Goal: Task Accomplishment & Management: Use online tool/utility

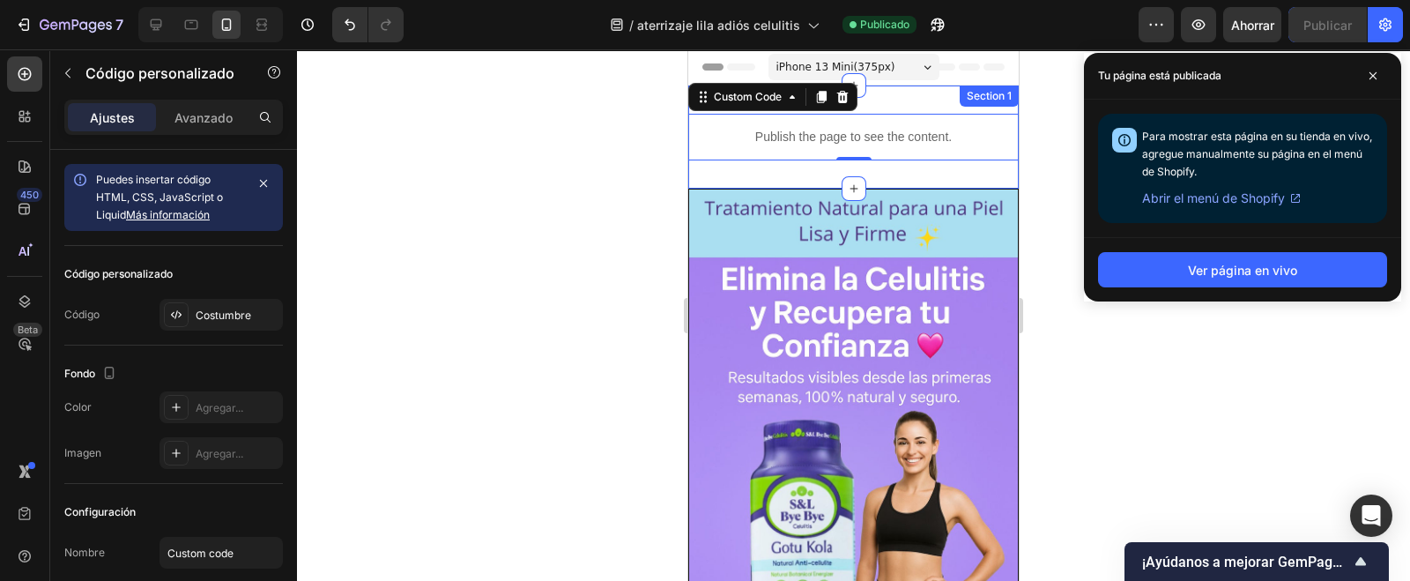
click at [903, 177] on div "Publish the page to see the content. Custom Code 0 Section 1" at bounding box center [853, 136] width 330 height 103
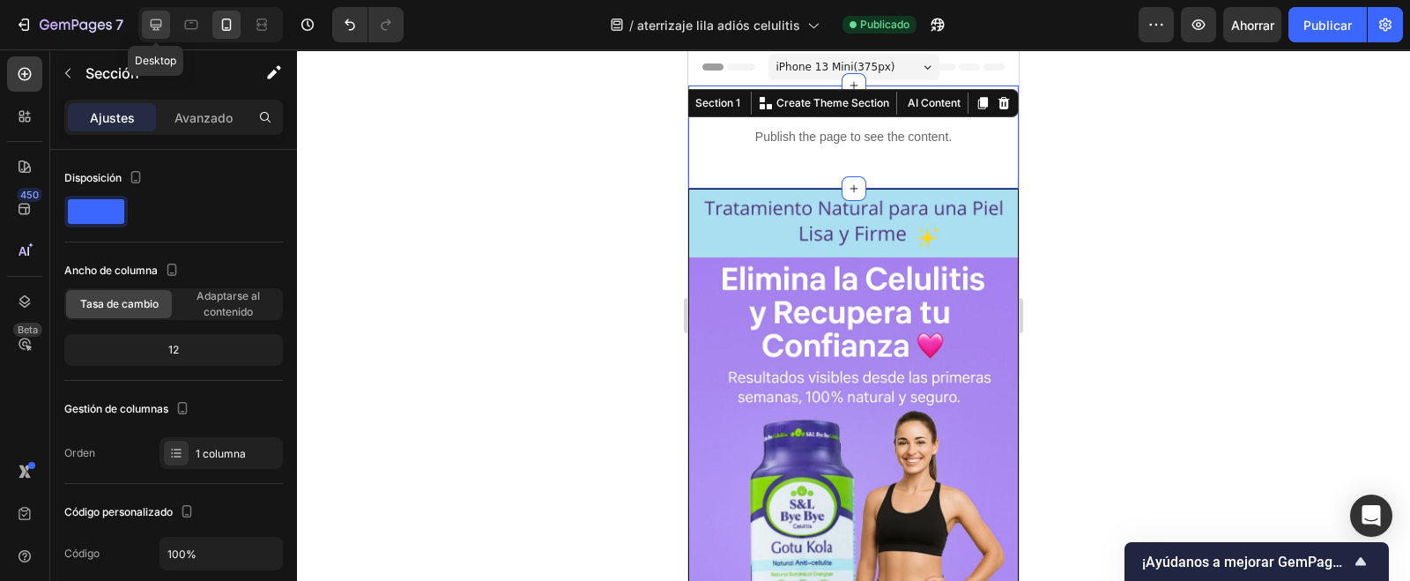
click at [164, 21] on icon at bounding box center [156, 25] width 18 height 18
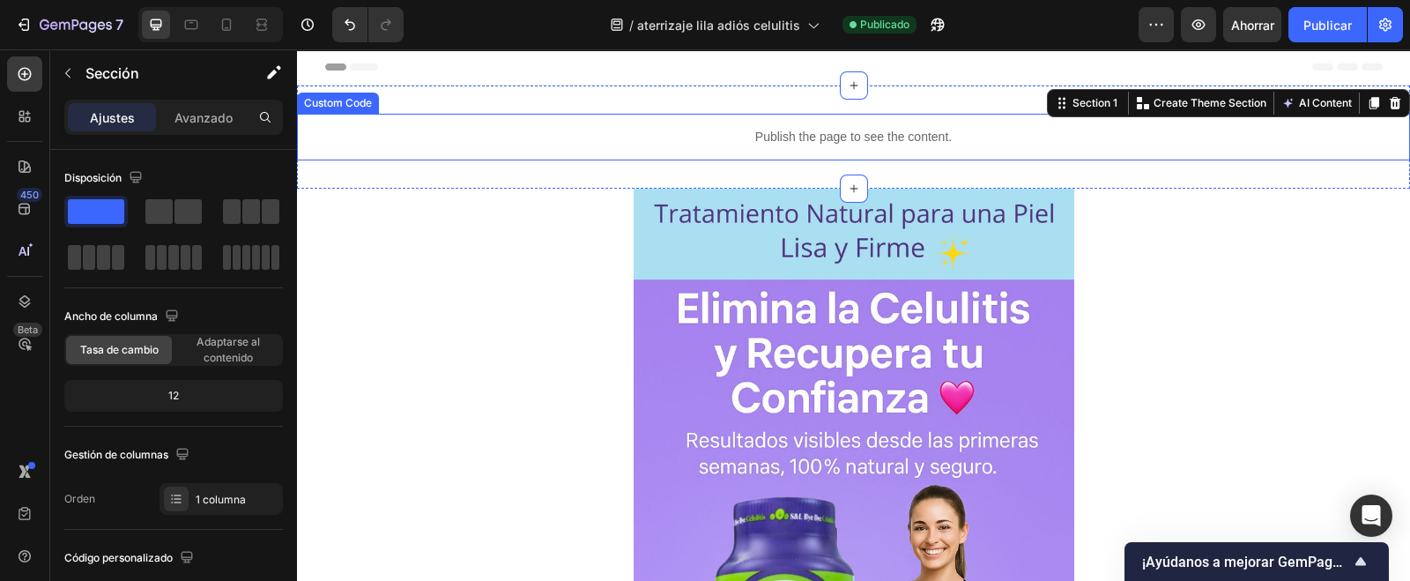
scroll to position [330, 0]
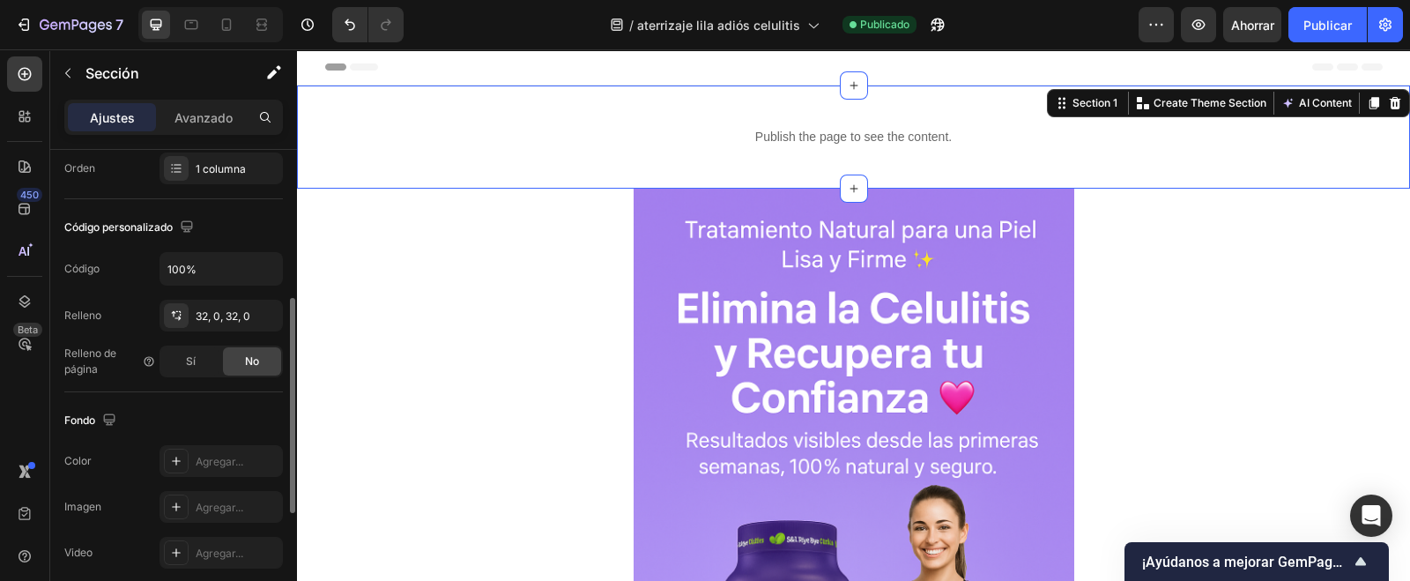
click at [248, 354] on font "No" at bounding box center [252, 360] width 14 height 13
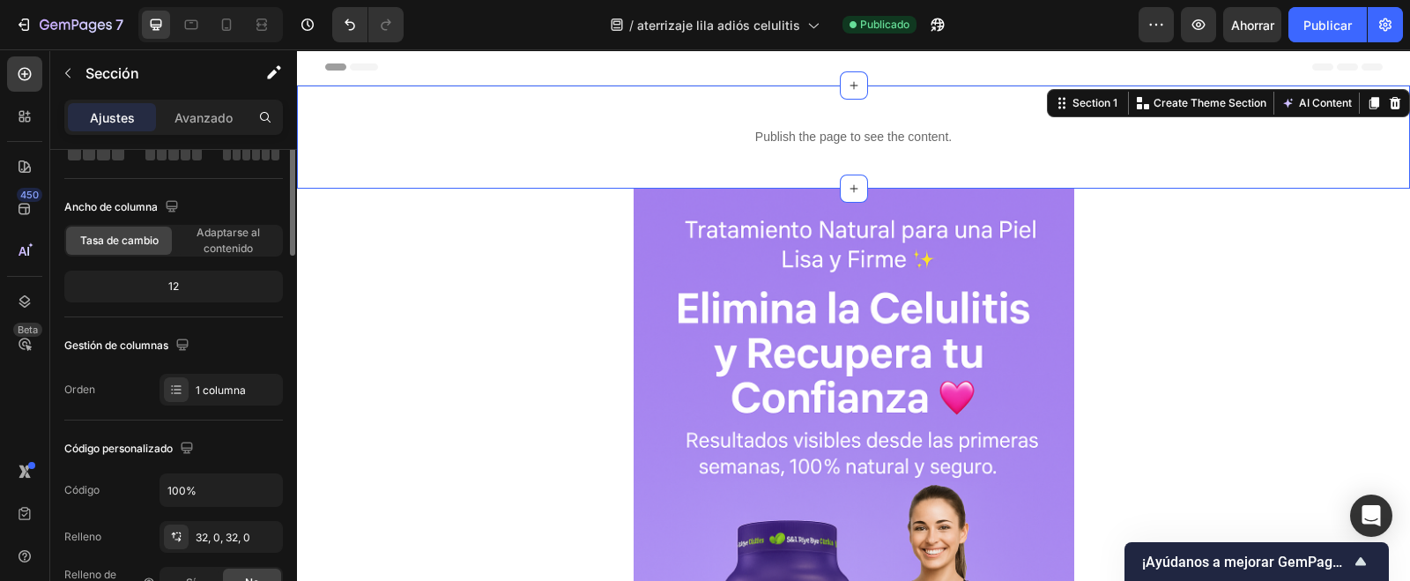
scroll to position [0, 0]
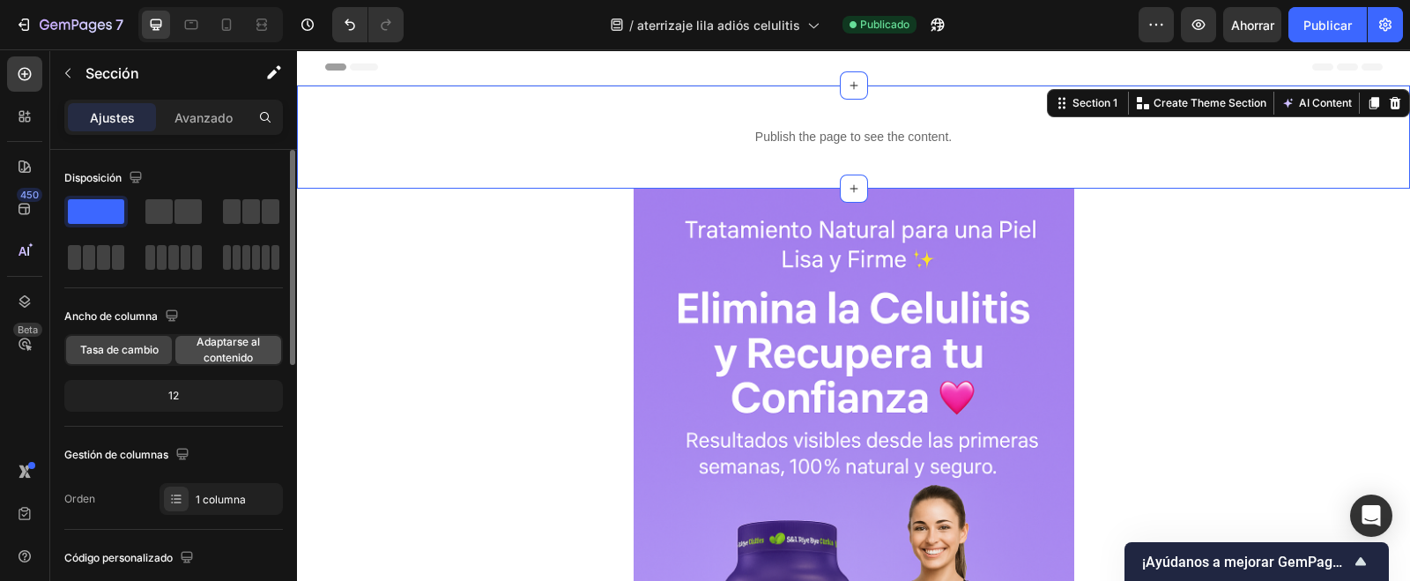
click at [244, 351] on font "Adaptarse al contenido" at bounding box center [228, 349] width 63 height 29
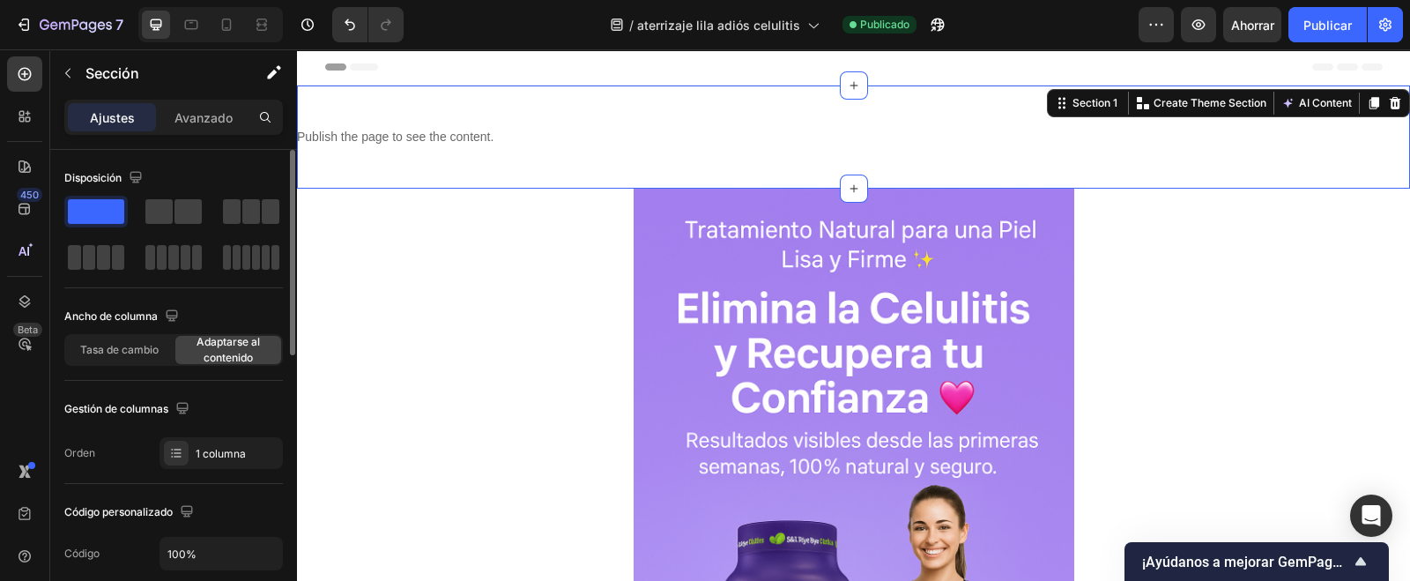
click at [218, 353] on font "Adaptarse al contenido" at bounding box center [228, 349] width 63 height 29
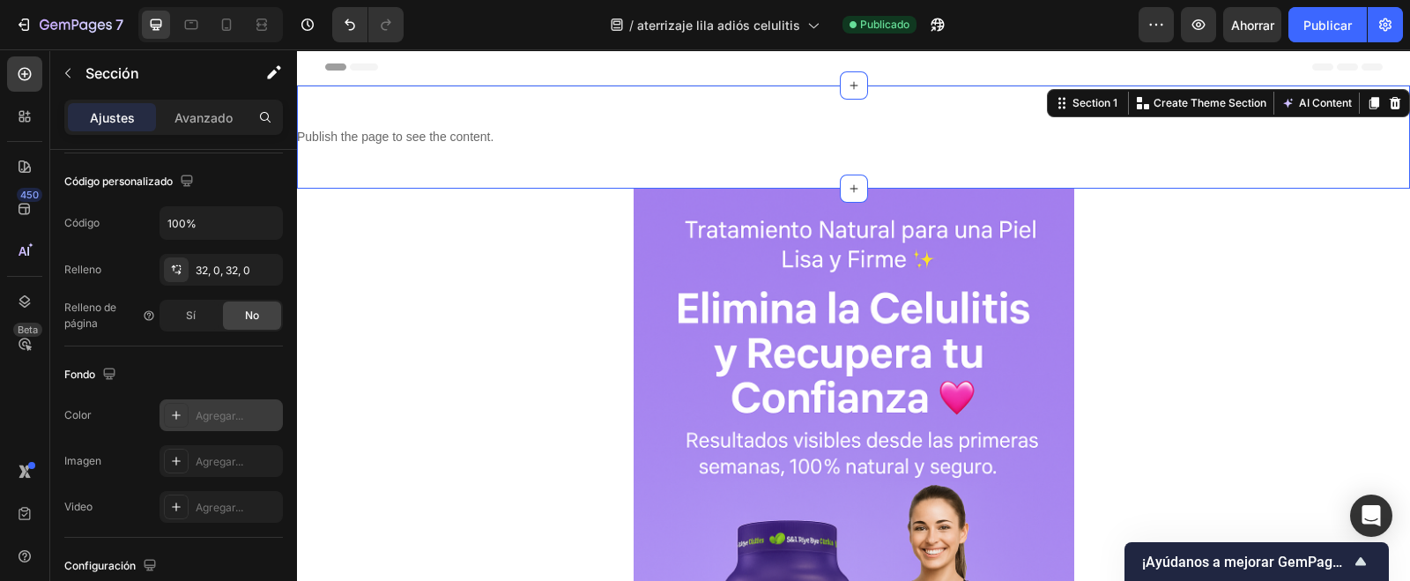
scroll to position [645, 0]
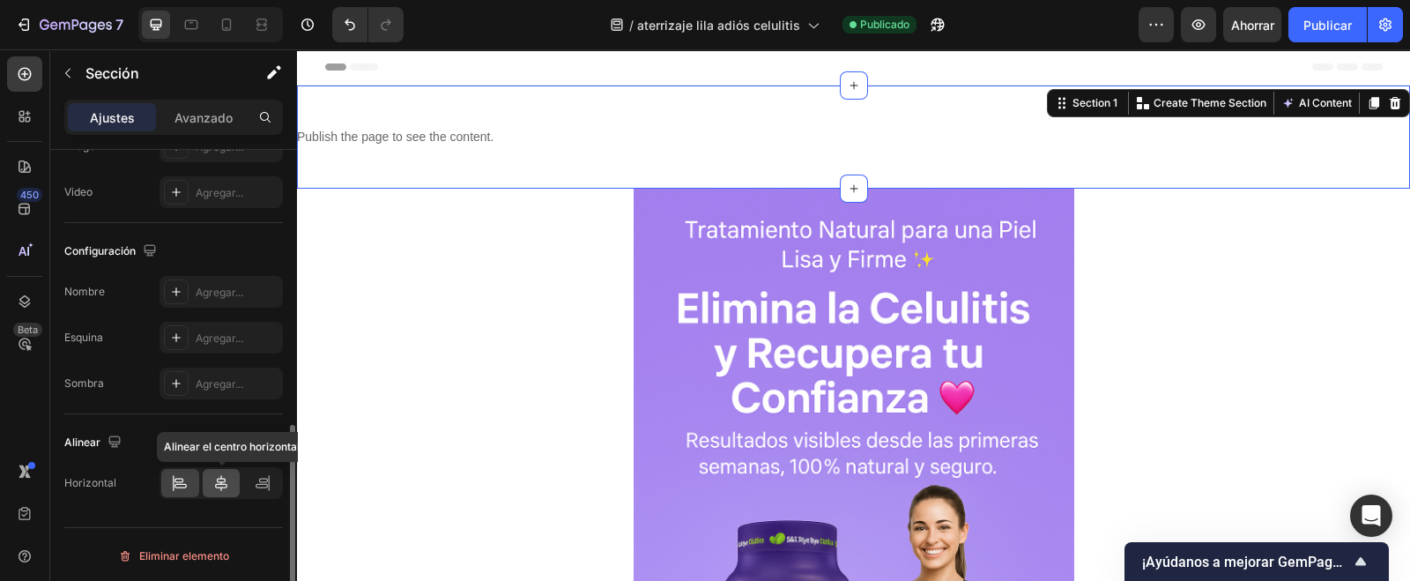
click at [226, 482] on icon at bounding box center [221, 483] width 12 height 16
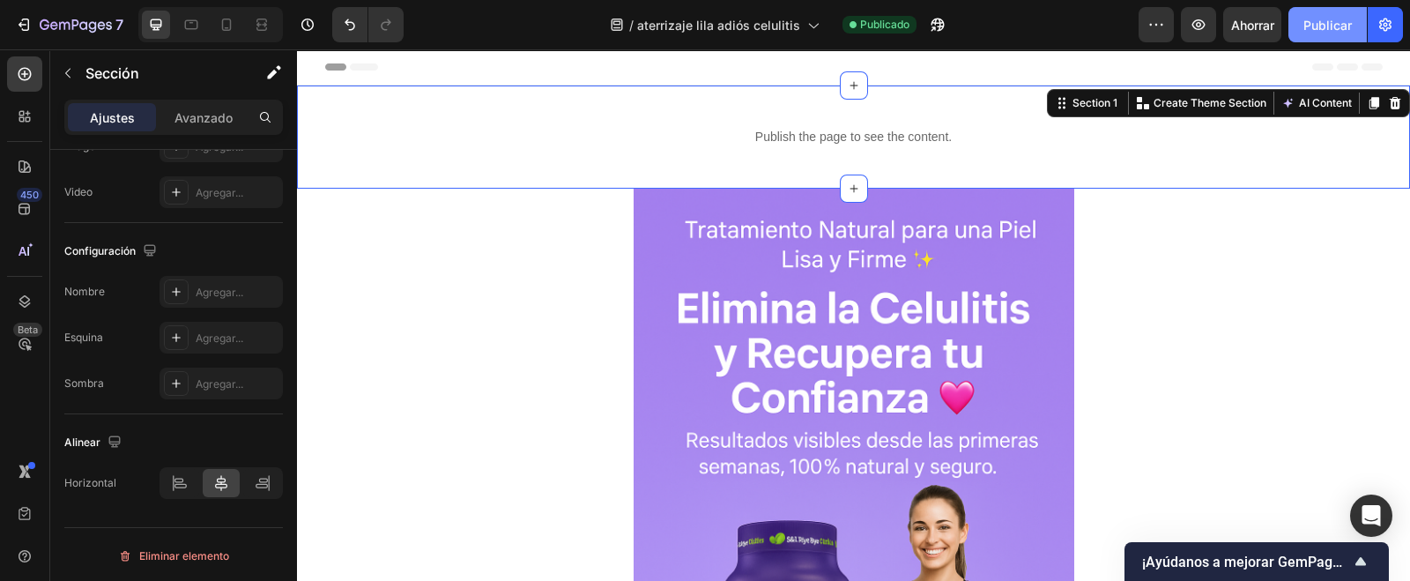
click at [1339, 21] on font "Publicar" at bounding box center [1327, 25] width 48 height 15
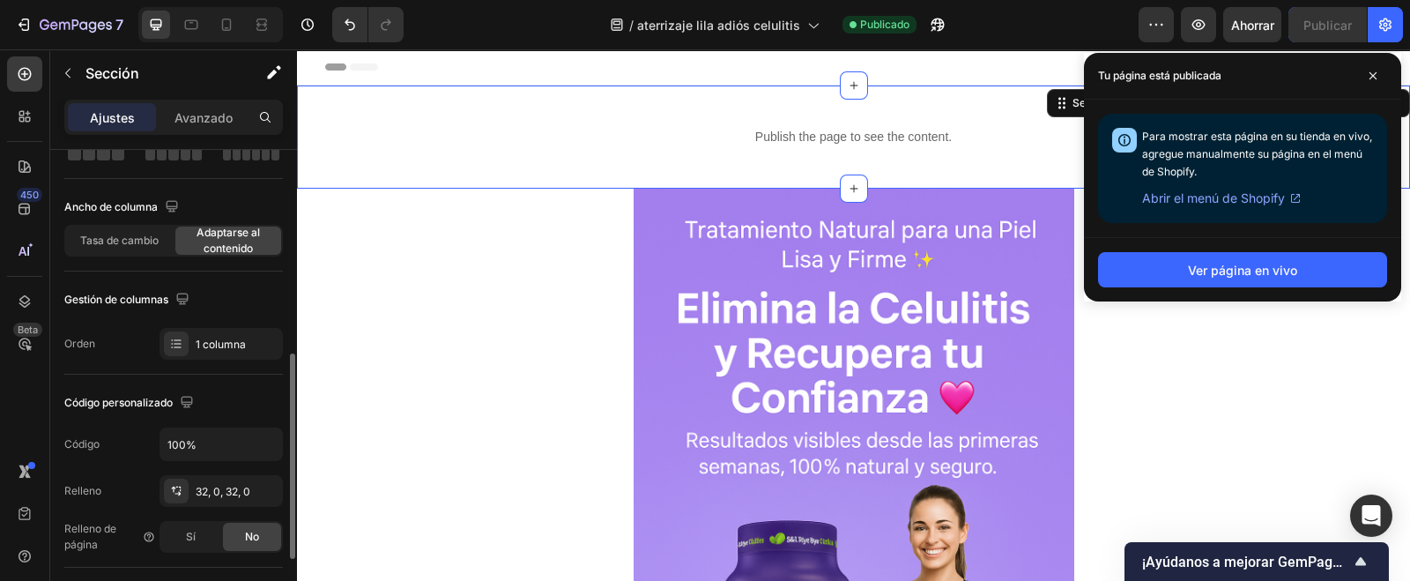
scroll to position [219, 0]
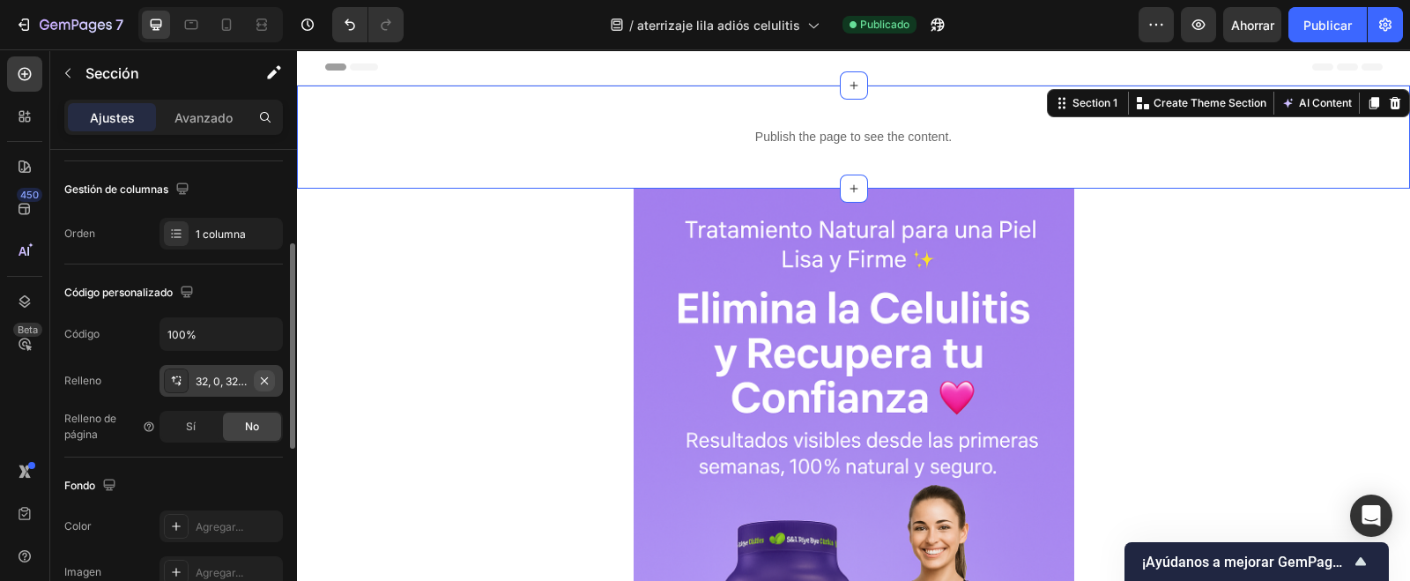
click at [262, 380] on icon "button" at bounding box center [264, 379] width 7 height 7
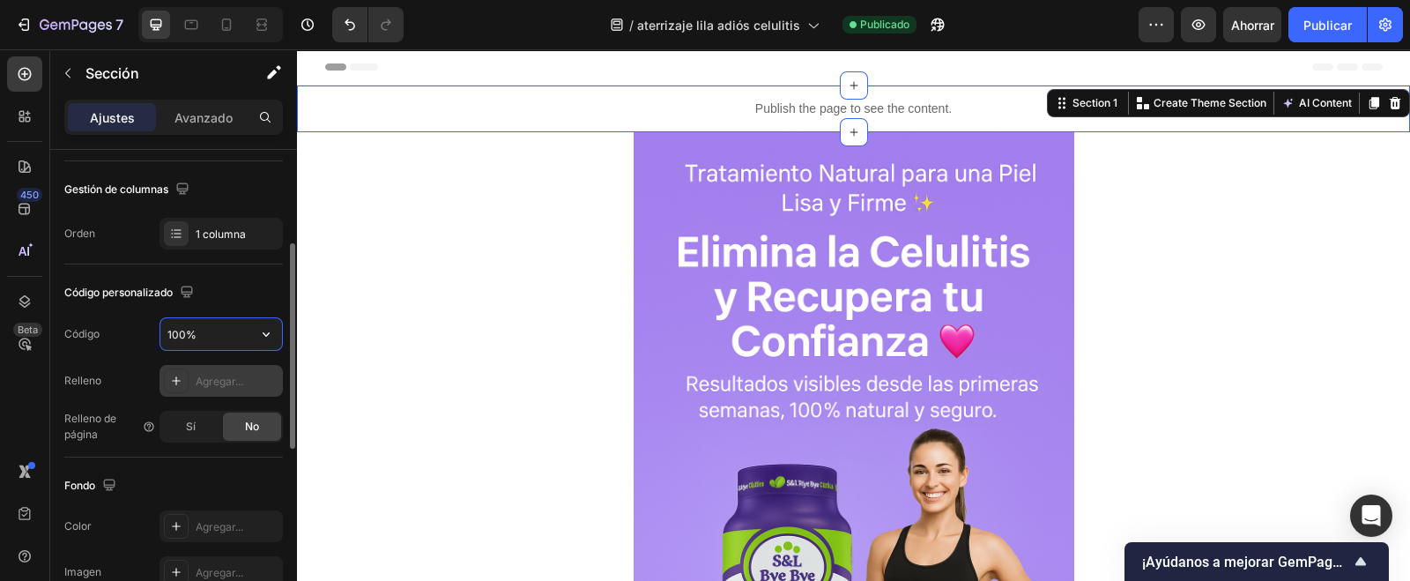
click at [212, 327] on input "100%" at bounding box center [221, 334] width 122 height 32
click at [271, 333] on icon "button" at bounding box center [266, 334] width 18 height 18
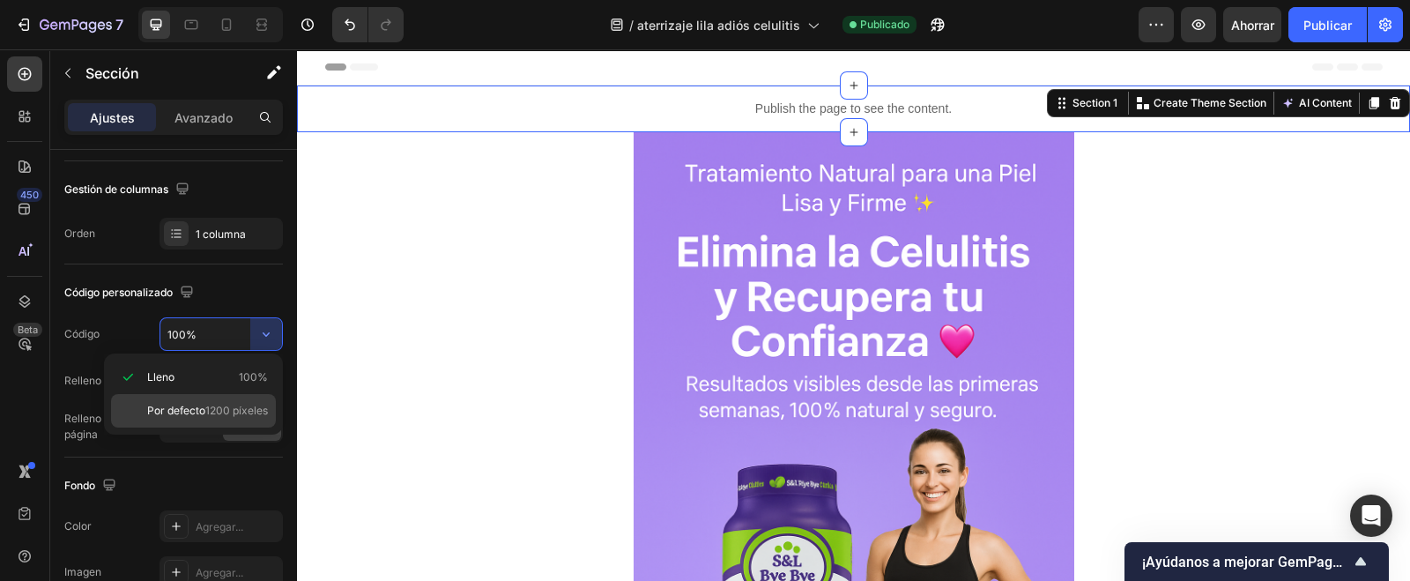
click at [196, 405] on font "Por defecto" at bounding box center [176, 410] width 58 height 13
type input "1200"
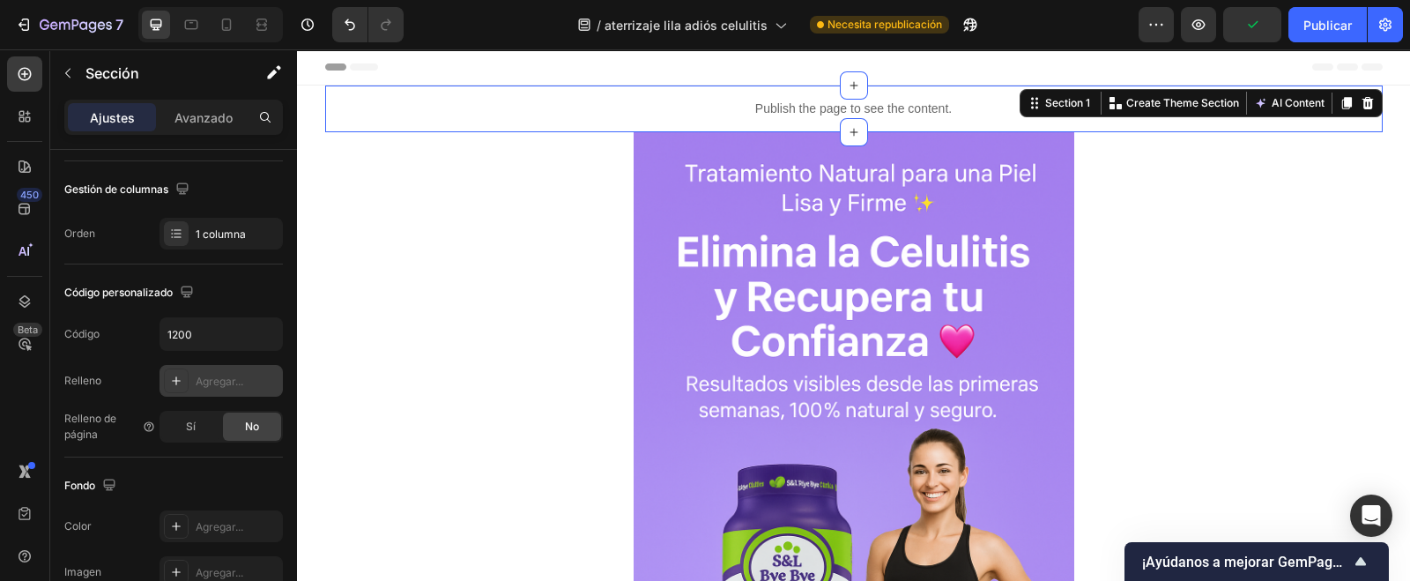
drag, startPoint x: 1335, startPoint y: 18, endPoint x: 1331, endPoint y: 43, distance: 25.9
click at [1333, 19] on font "Publicar" at bounding box center [1327, 25] width 48 height 15
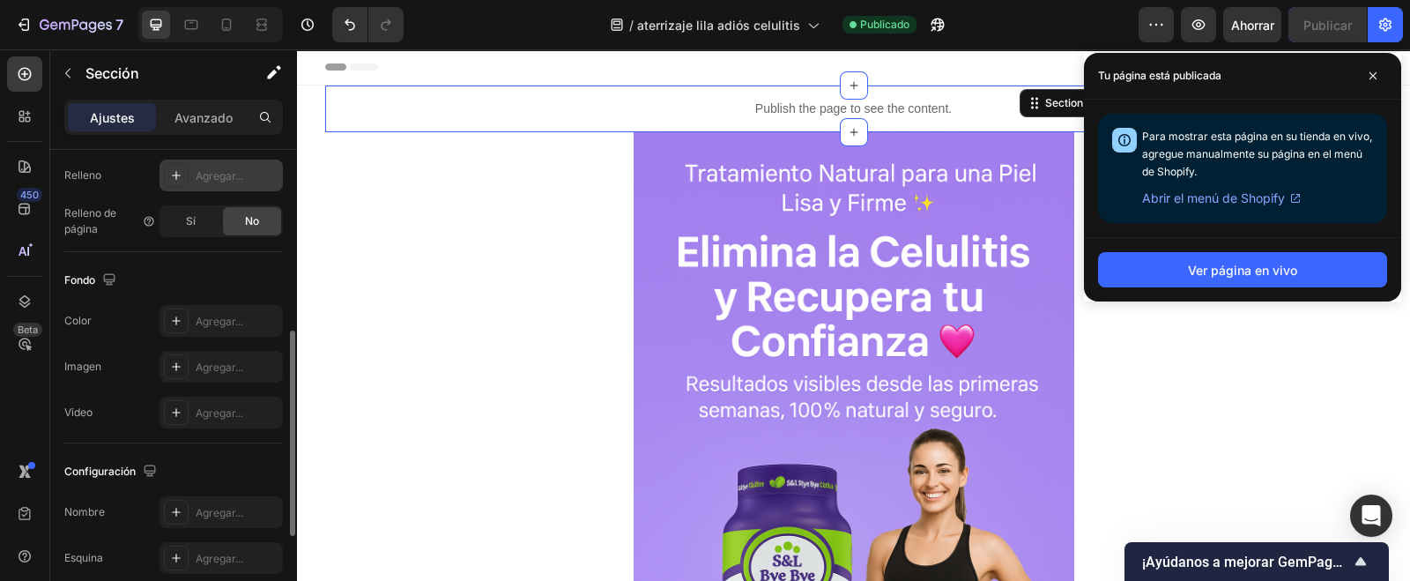
scroll to position [645, 0]
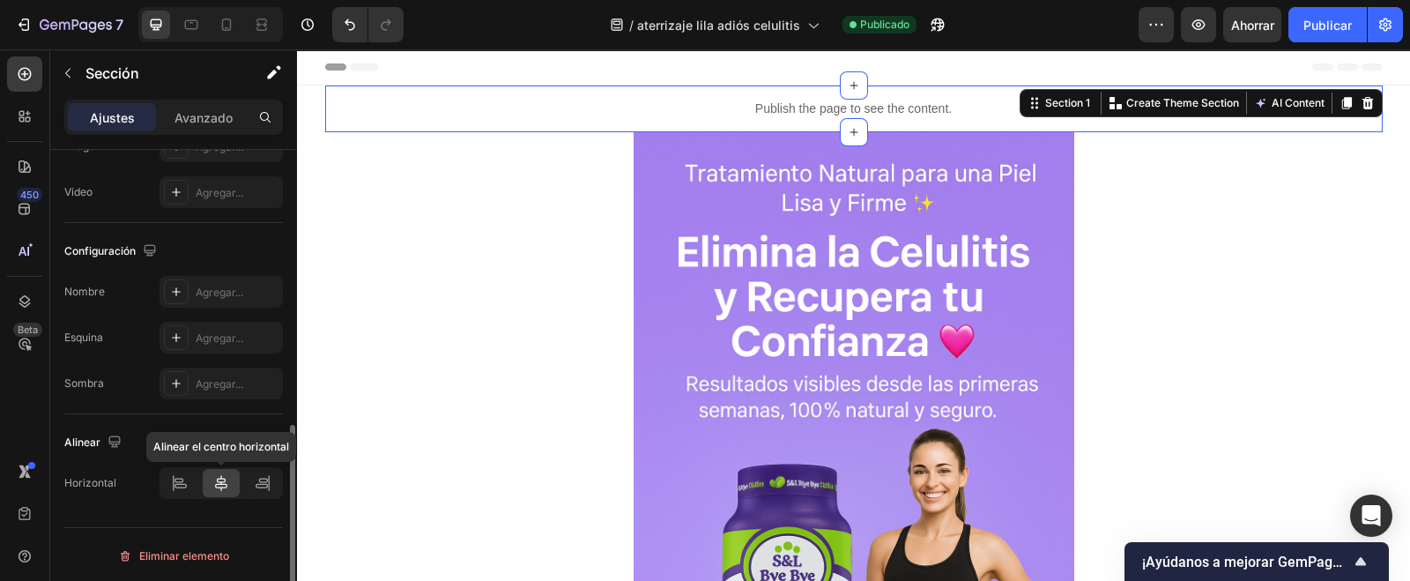
click at [226, 487] on icon at bounding box center [221, 483] width 18 height 18
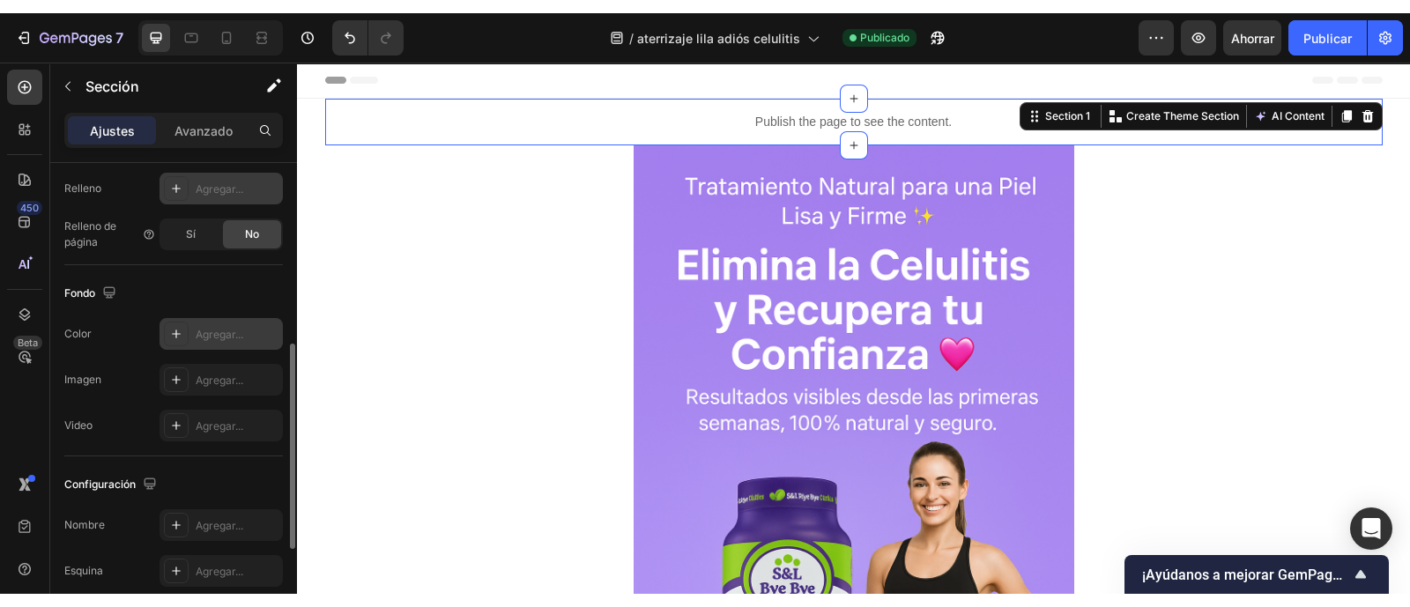
scroll to position [315, 0]
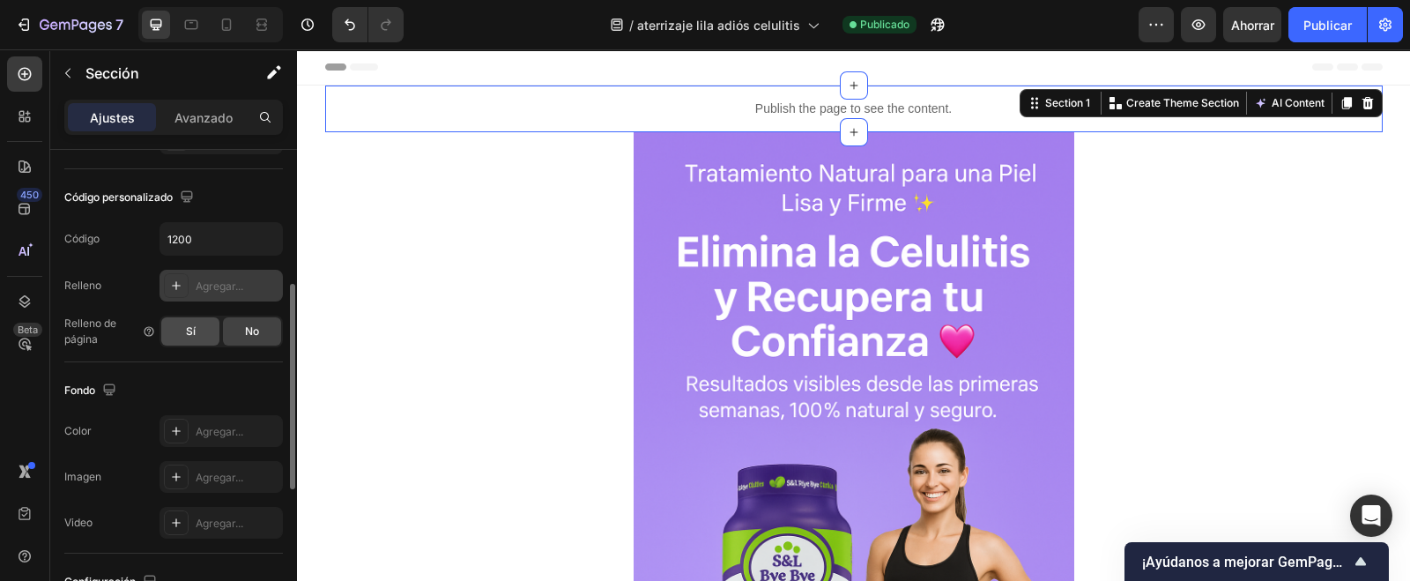
click at [198, 332] on div "Sí" at bounding box center [190, 331] width 58 height 28
click at [248, 338] on div "No" at bounding box center [252, 331] width 58 height 28
click at [198, 243] on input "1200" at bounding box center [221, 239] width 122 height 32
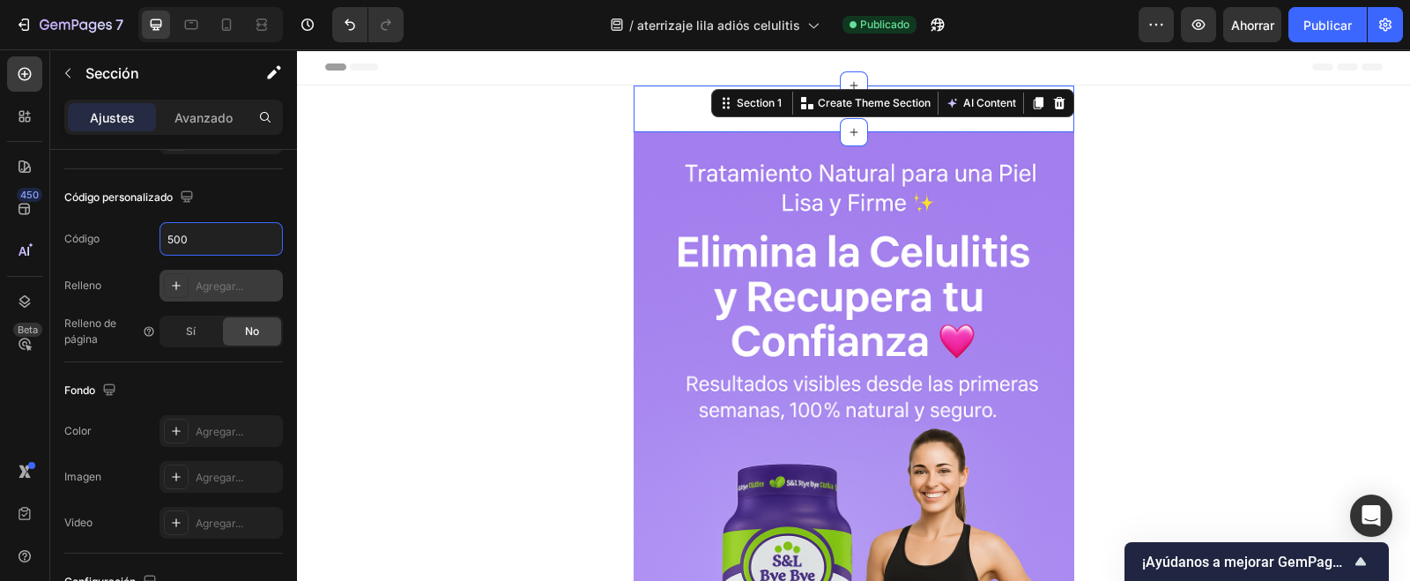
type input "500"
click at [1323, 13] on button "Publicar" at bounding box center [1327, 24] width 78 height 35
